Goal: Find specific page/section: Find specific page/section

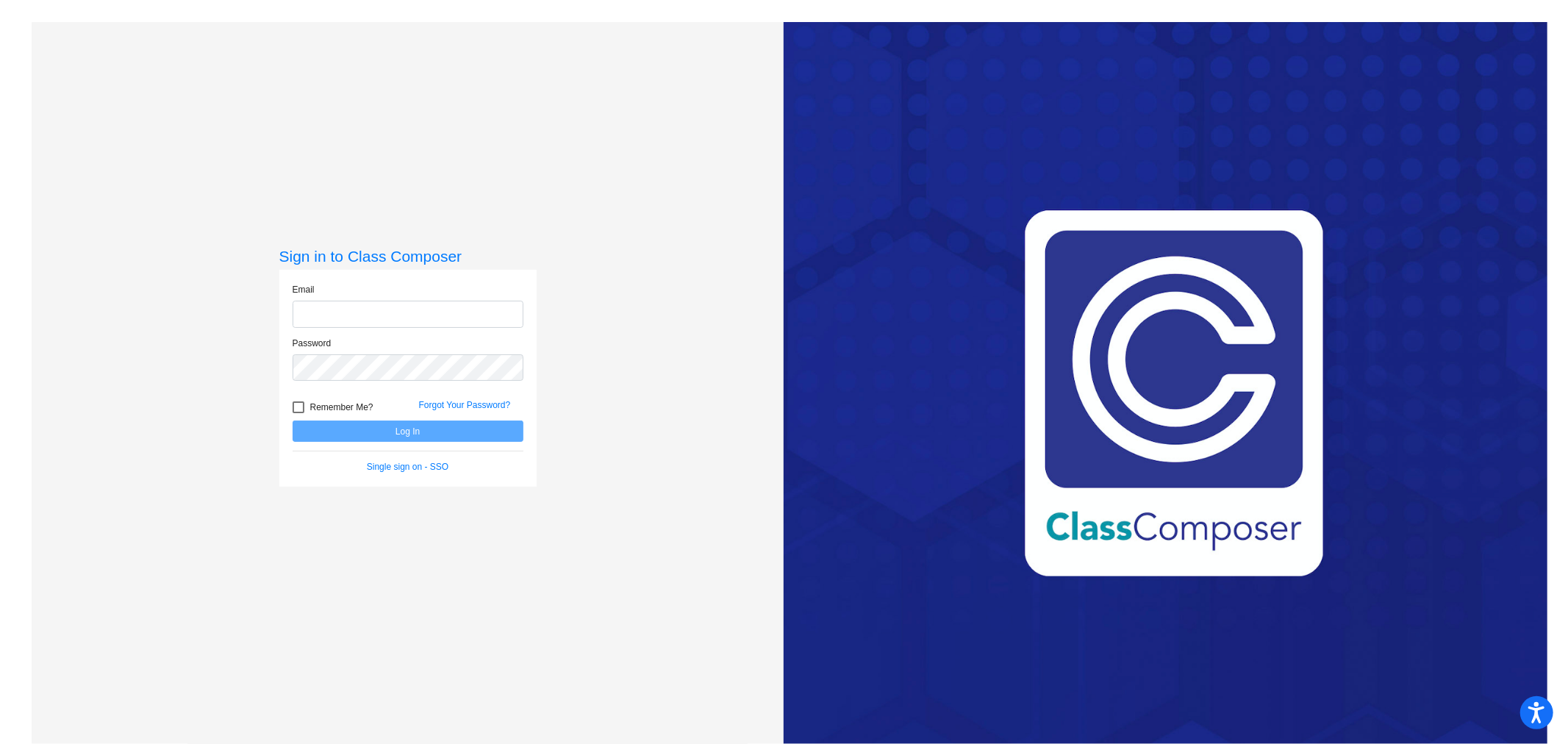
type input "[EMAIL_ADDRESS][DOMAIN_NAME]"
click at [383, 442] on button "Log In" at bounding box center [407, 431] width 231 height 21
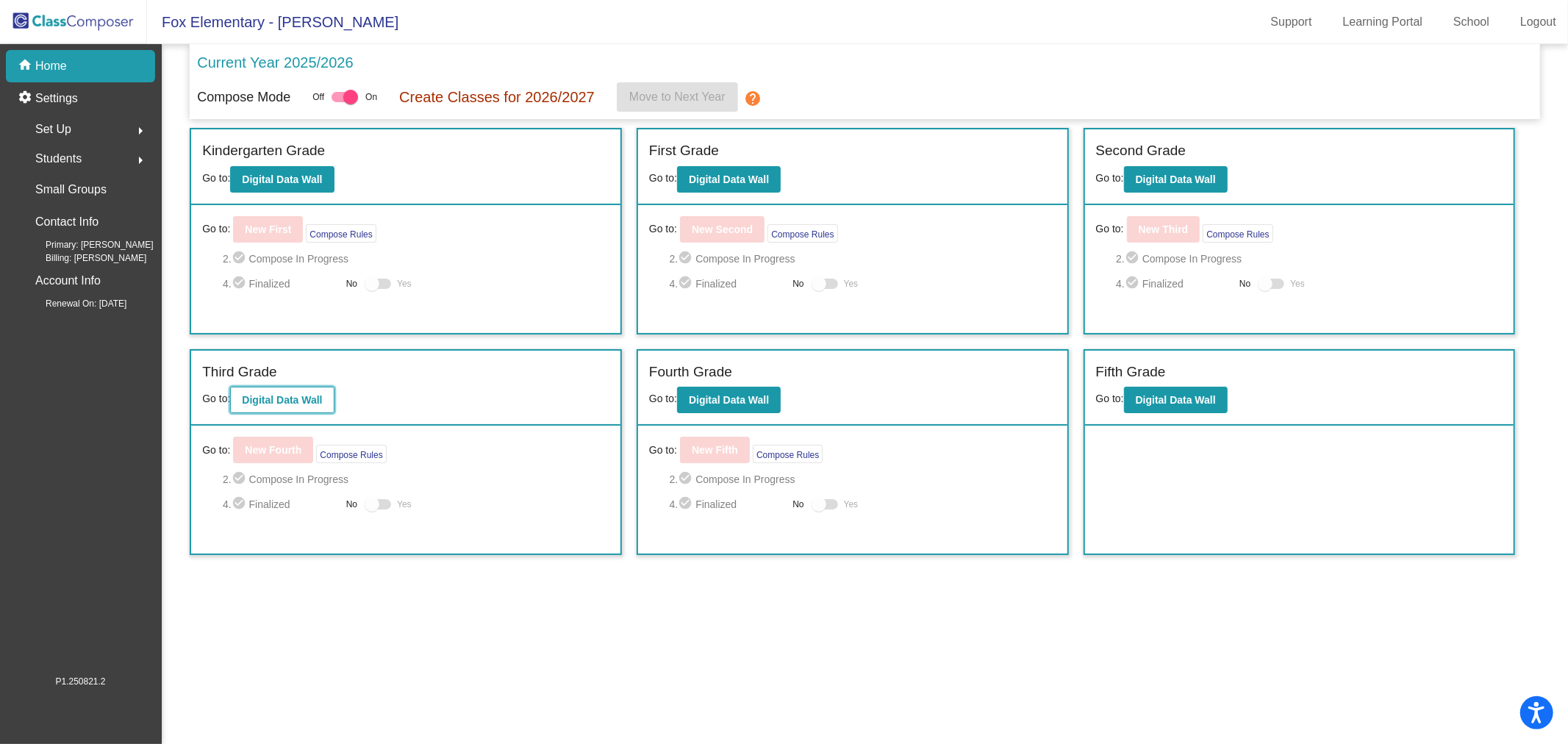
click at [277, 395] on b "Digital Data Wall" at bounding box center [282, 400] width 80 height 12
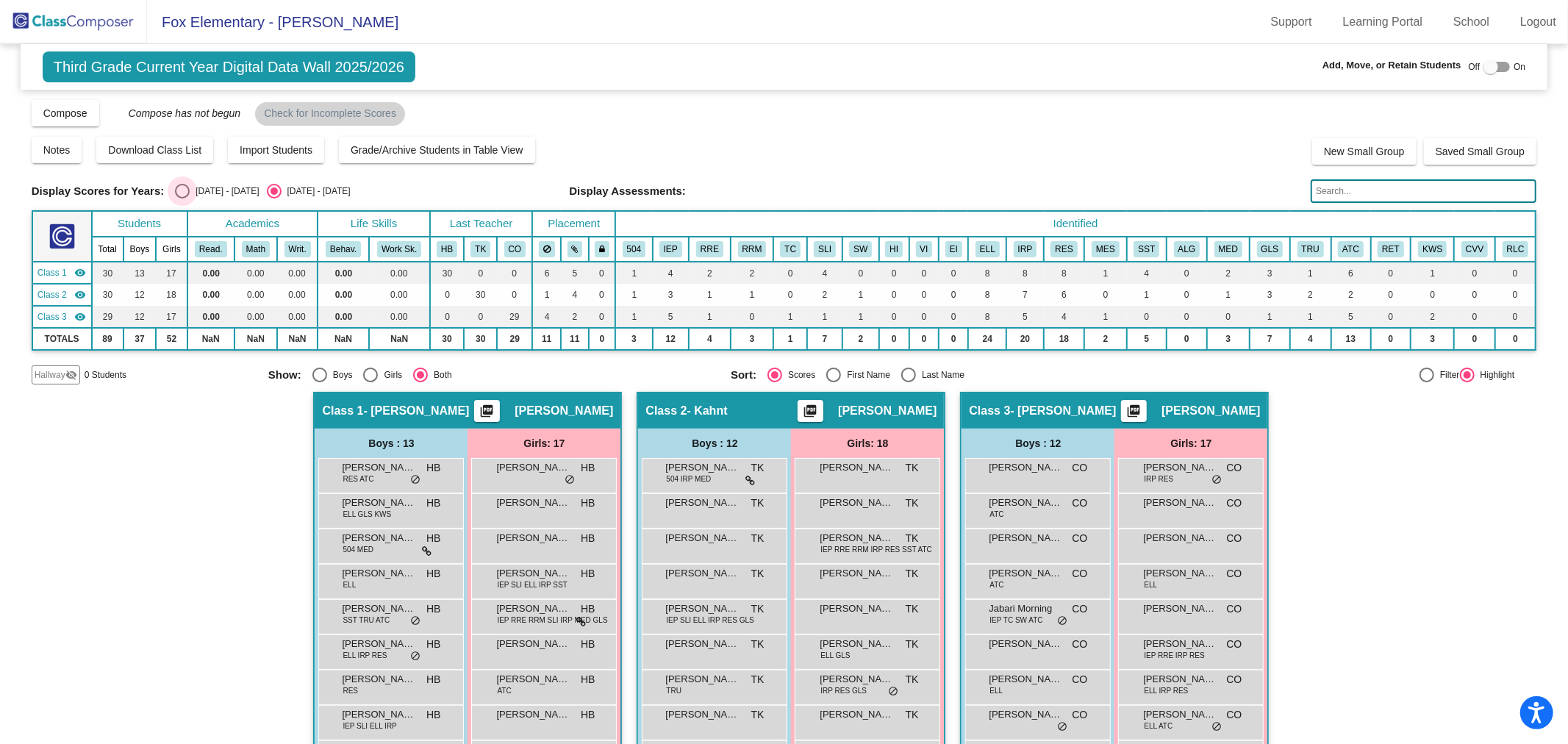
click at [201, 188] on div "[DATE] - [DATE]" at bounding box center [224, 191] width 69 height 14
click at [182, 199] on input "[DATE] - [DATE]" at bounding box center [181, 199] width 1 height 1
radio input "true"
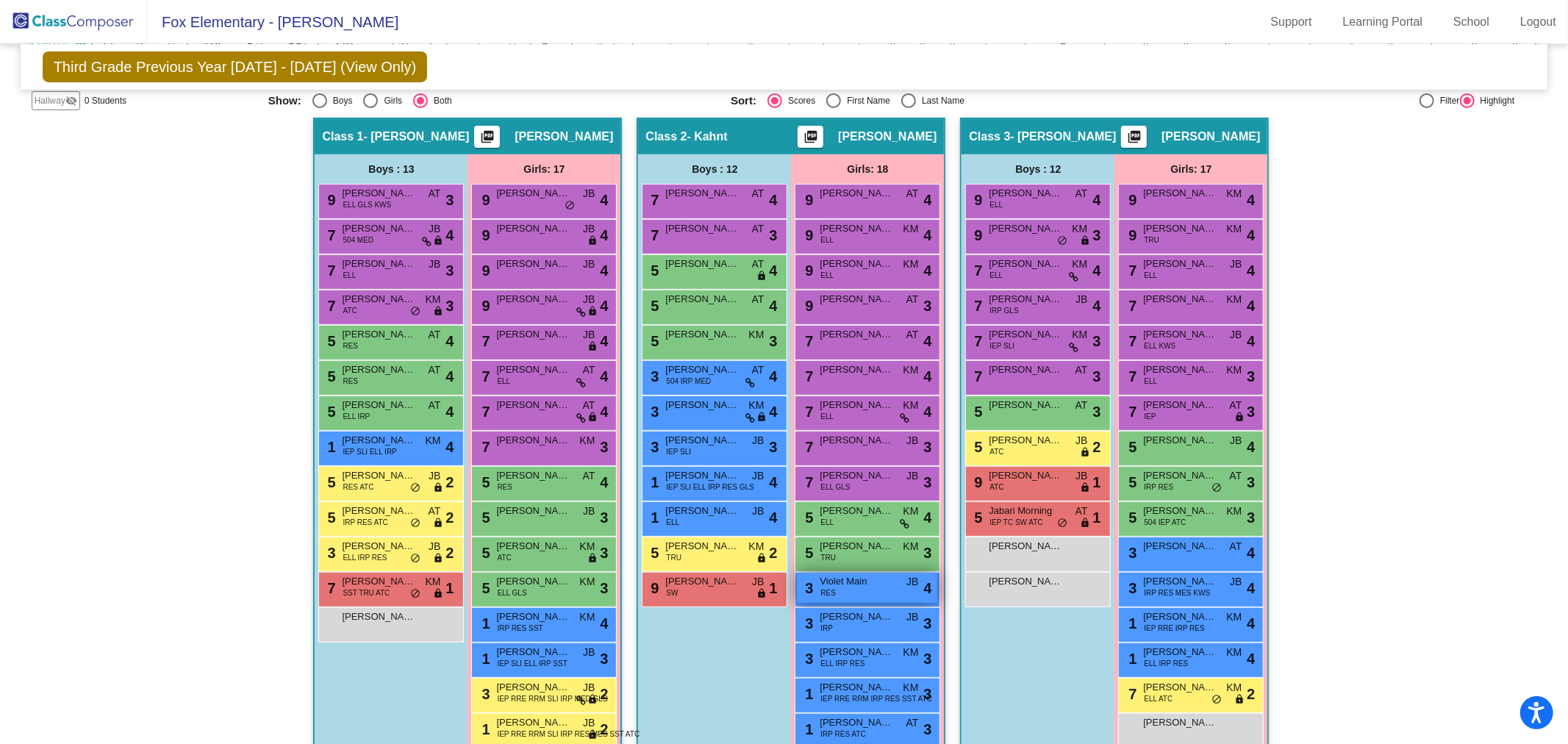
scroll to position [327, 0]
